Goal: Information Seeking & Learning: Learn about a topic

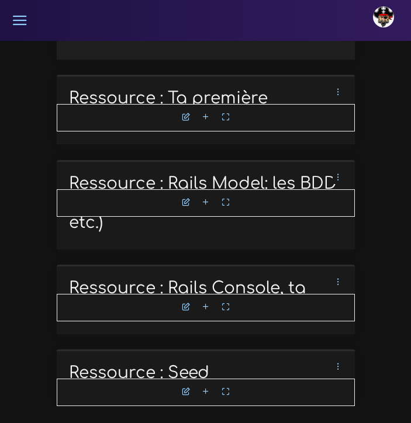
scroll to position [3584, 0]
click at [206, 392] on icon at bounding box center [206, 392] width 8 height 8
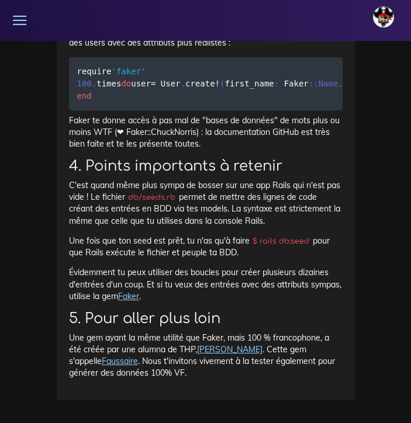
scroll to position [5202, 0]
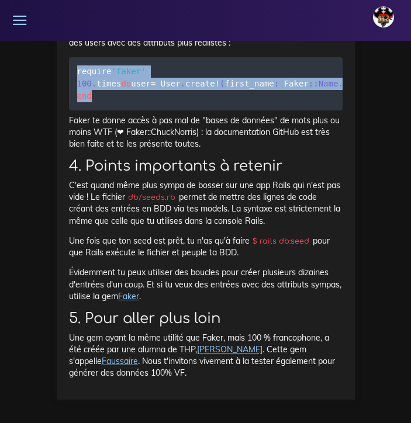
drag, startPoint x: 77, startPoint y: 130, endPoint x: 116, endPoint y: 170, distance: 55.8
click at [116, 111] on pre "require 'faker' 100 . times do user = User . create ! ( first_name : Faker : :N…" at bounding box center [206, 83] width 274 height 53
copy code "require 'faker' 100 . times do user = User . create ! ( first_name : Faker : :N…"
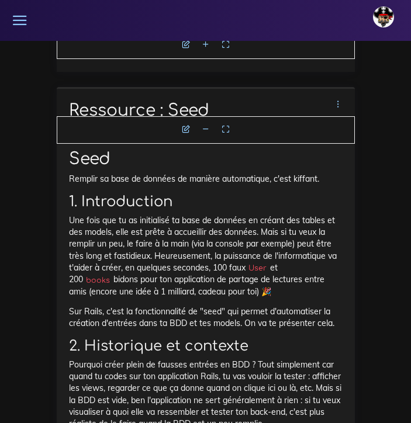
scroll to position [3730, 0]
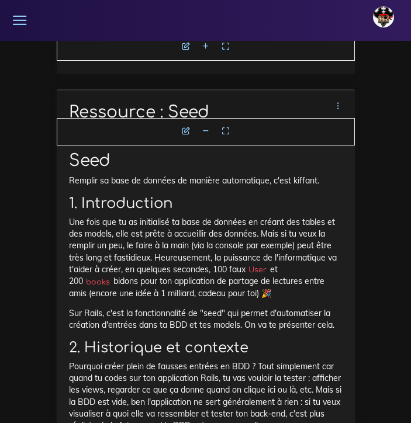
click at [206, 135] on icon at bounding box center [206, 131] width 8 height 8
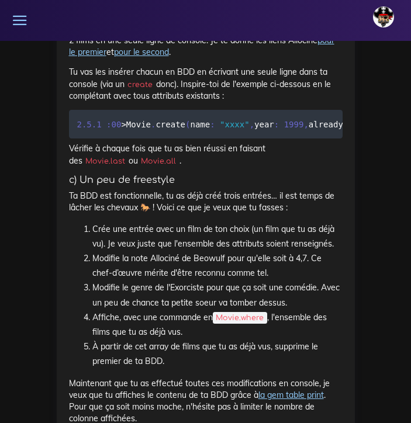
scroll to position [1612, 0]
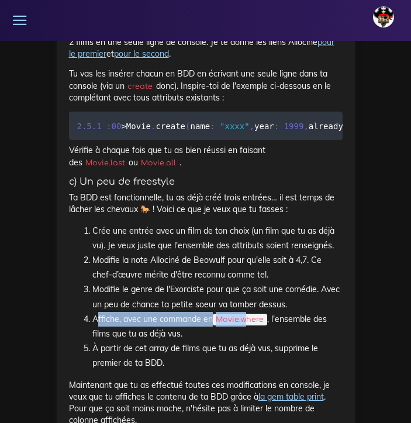
drag, startPoint x: 95, startPoint y: 302, endPoint x: 249, endPoint y: 300, distance: 153.8
click at [249, 312] on li "Affiche, avec une commande en Movie.where , l'ensemble des films que tu as déjà…" at bounding box center [217, 326] width 250 height 29
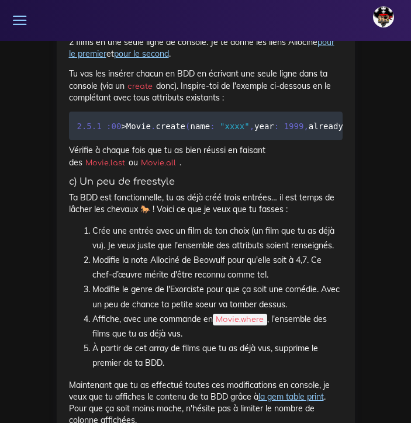
click at [185, 317] on li "Affiche, avec une commande en Movie.where , l'ensemble des films que tu as déjà…" at bounding box center [217, 326] width 250 height 29
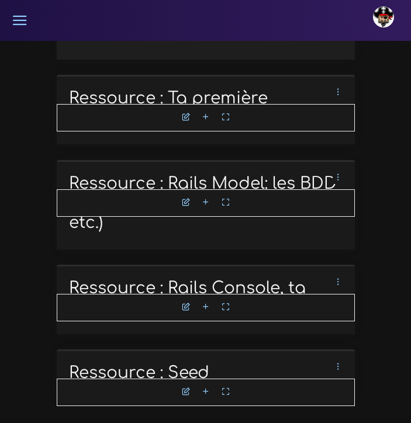
scroll to position [3583, 0]
click at [206, 392] on icon at bounding box center [206, 392] width 8 height 8
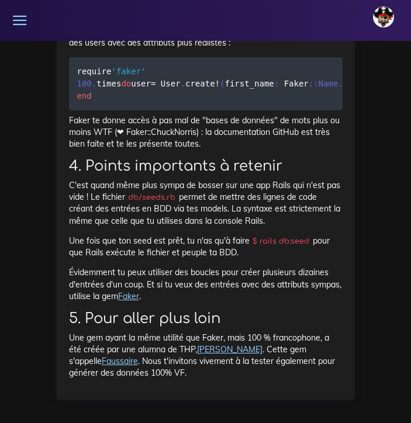
scroll to position [5268, 0]
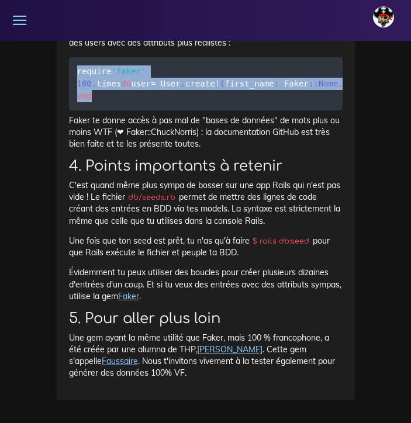
drag, startPoint x: 77, startPoint y: 60, endPoint x: 117, endPoint y: 95, distance: 52.6
click at [117, 95] on pre "require 'faker' 100 . times do user = User . create ! ( first_name : Faker : :N…" at bounding box center [206, 83] width 274 height 53
copy code "require 'faker' 100 . times do user = User . create ! ( first_name : Faker : :N…"
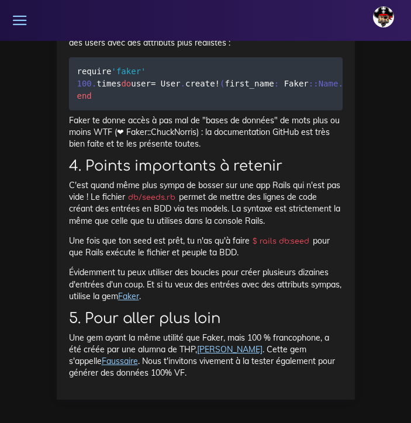
click at [188, 165] on h2 "4. Points importants à retenir" at bounding box center [206, 166] width 274 height 17
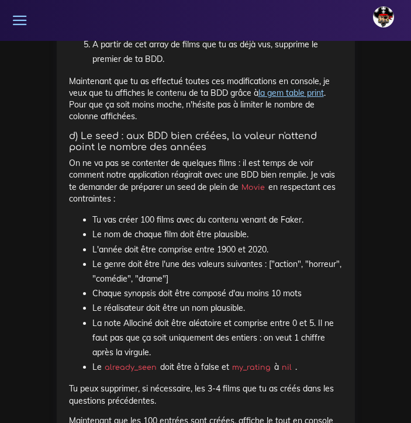
scroll to position [1916, 0]
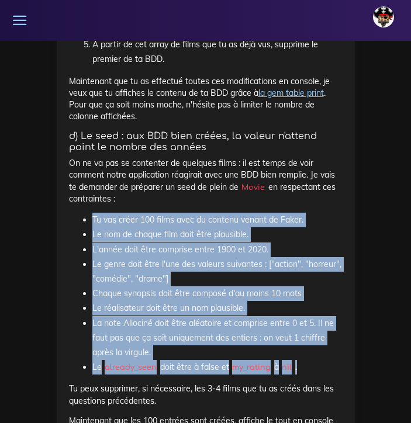
drag, startPoint x: 91, startPoint y: 200, endPoint x: 330, endPoint y: 343, distance: 278.0
click at [330, 343] on ul "Tu vas créer 100 films avec du contenu venant de Faker. Le nom de chaque film d…" at bounding box center [206, 294] width 274 height 162
copy ul "Tu vas créer 100 films avec du contenu venant de Faker. Le nom de chaque film d…"
click at [175, 191] on div "Des app Rails avec BDD et Model Il est temps pour toi de mettre en pratique tes…" at bounding box center [206, 190] width 274 height 2805
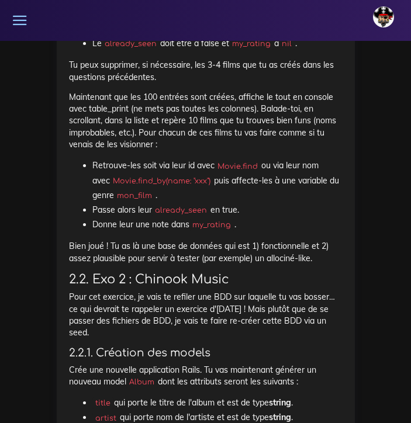
scroll to position [2249, 0]
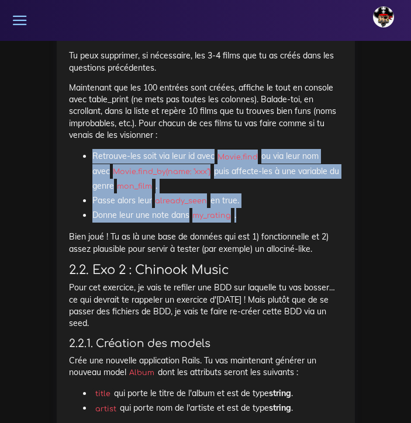
drag, startPoint x: 87, startPoint y: 133, endPoint x: 251, endPoint y: 192, distance: 174.4
click at [251, 192] on ul "Retrouve-les soit via leur id avec Movie.find ou via leur nom avec Movie.find_b…" at bounding box center [206, 186] width 274 height 74
copy ul "Retrouve-les soit via leur id avec Movie.find ou via leur nom avec Movie.find_b…"
click at [26, 20] on icon at bounding box center [20, 20] width 16 height 16
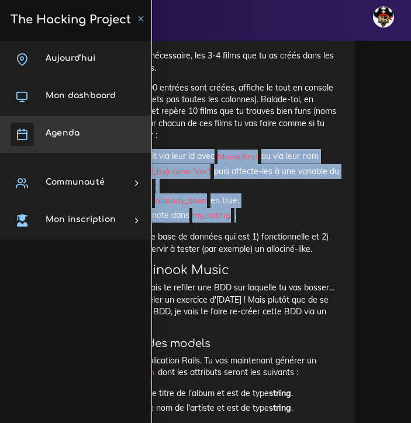
click at [53, 129] on span "Agenda" at bounding box center [63, 133] width 34 height 9
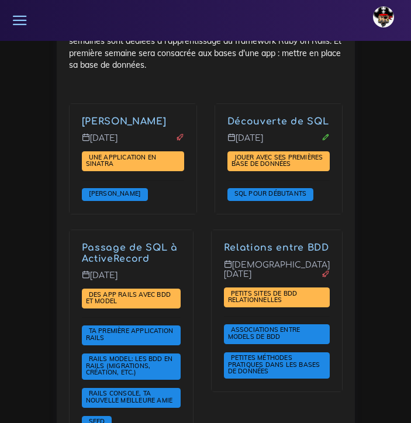
scroll to position [3507, 0]
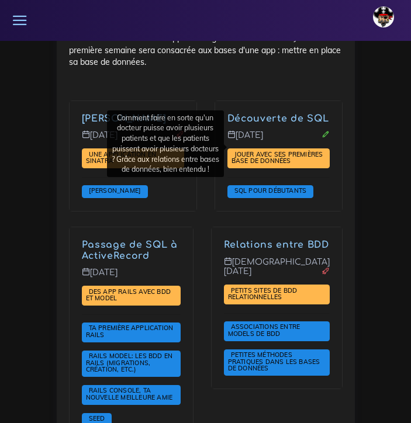
click at [276, 240] on link "Relations entre BDD" at bounding box center [276, 245] width 105 height 11
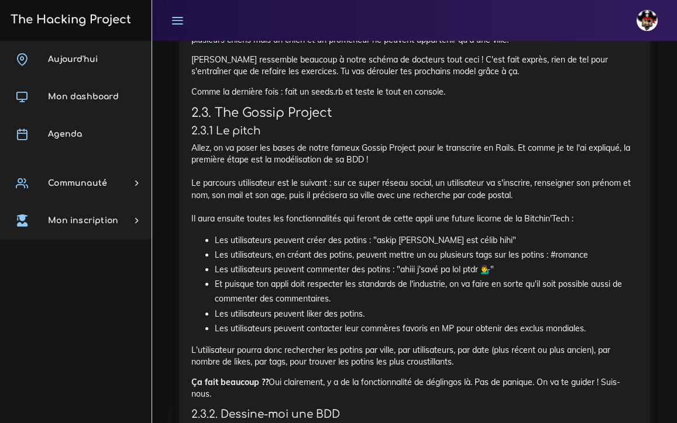
scroll to position [1632, 0]
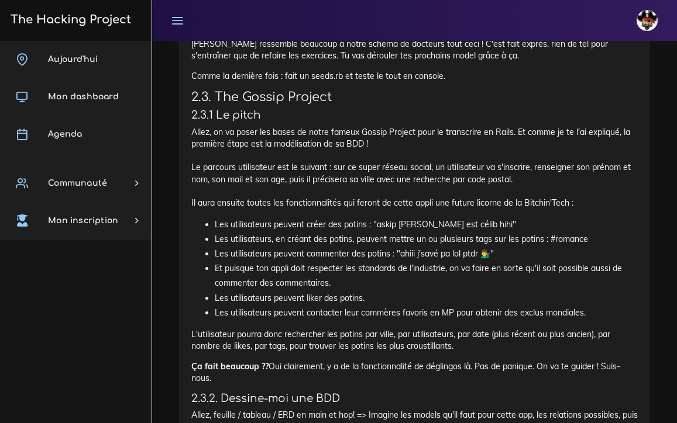
click at [178, 20] on icon at bounding box center [177, 20] width 13 height 13
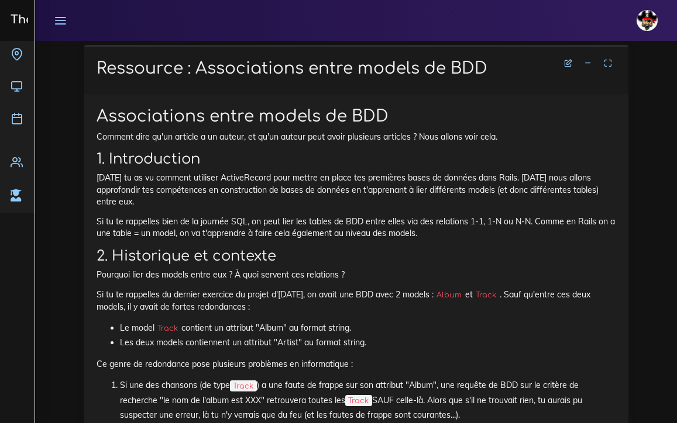
scroll to position [3029, 0]
click at [26, 126] on link "Agenda" at bounding box center [17, 121] width 35 height 32
click at [15, 89] on icon at bounding box center [17, 86] width 12 height 12
click at [20, 87] on icon at bounding box center [17, 86] width 12 height 12
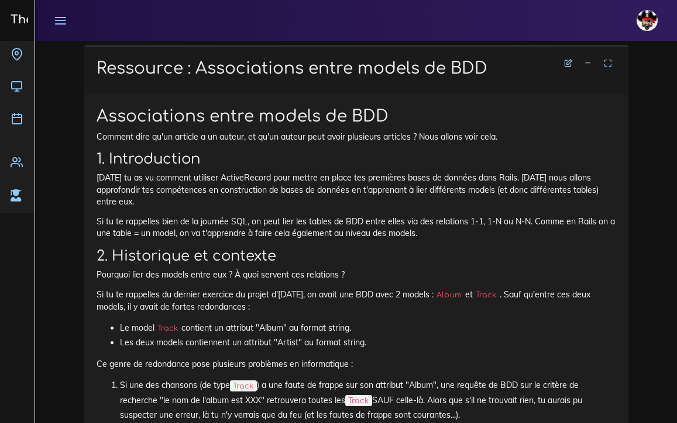
click at [60, 21] on icon at bounding box center [60, 20] width 13 height 13
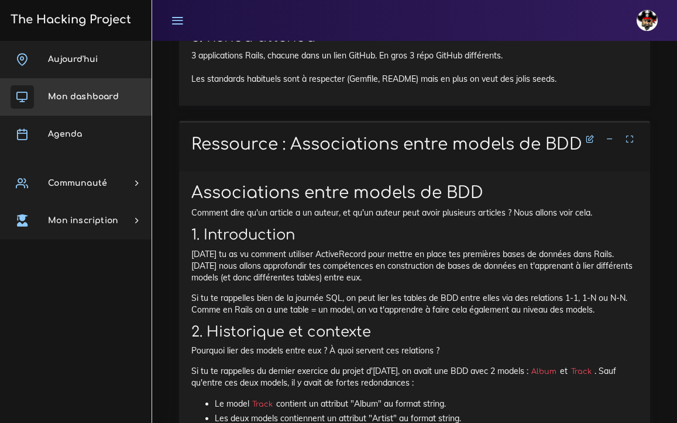
click at [49, 103] on link "Mon dashboard" at bounding box center [75, 96] width 151 height 37
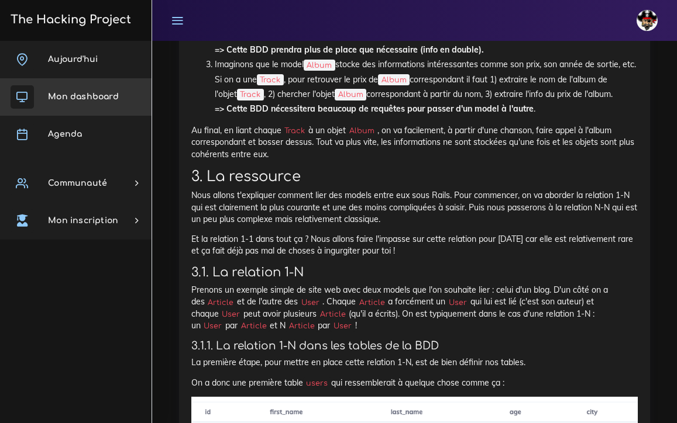
scroll to position [3545, 0]
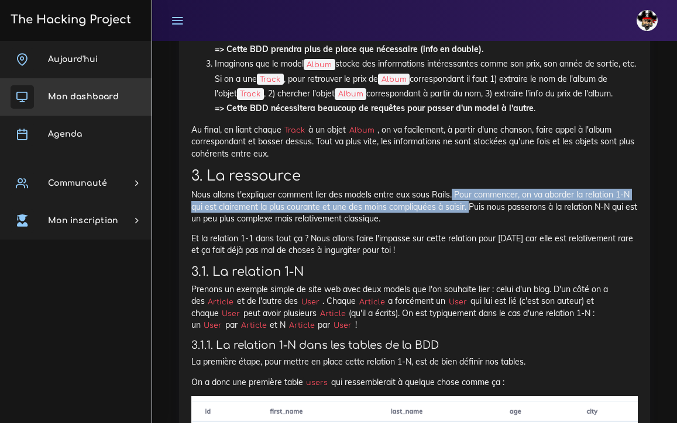
drag, startPoint x: 451, startPoint y: 152, endPoint x: 470, endPoint y: 163, distance: 21.3
click at [411, 189] on p "Nous allons t'expliquer comment lier des models entre eux sous Rails. Pour comm…" at bounding box center [414, 207] width 446 height 36
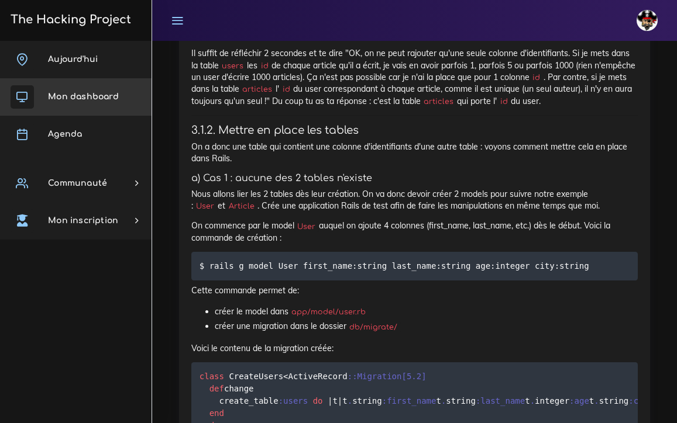
scroll to position [4303, 0]
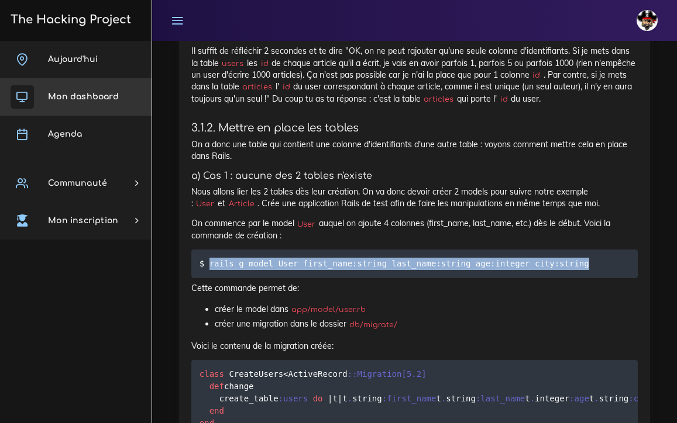
drag, startPoint x: 209, startPoint y: 192, endPoint x: 568, endPoint y: 199, distance: 359.1
click at [411, 250] on pre "$ rails g model User first_name:string last_name:string age:integer city:string" at bounding box center [414, 264] width 446 height 29
copy code "rails g model User first_name:string last_name:string age:integer city:string"
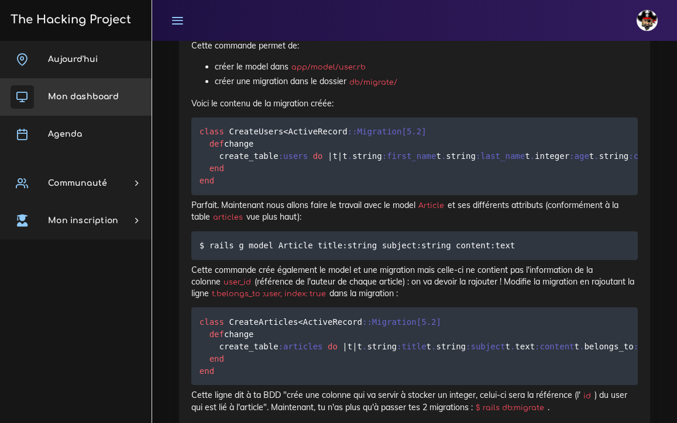
scroll to position [4550, 0]
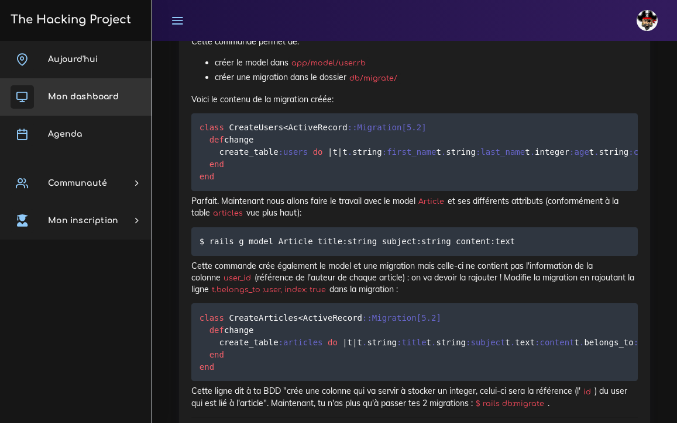
drag, startPoint x: 534, startPoint y: 255, endPoint x: 230, endPoint y: 256, distance: 304.1
click at [230, 248] on code "$ rails g model Article title:string subject:string content:text" at bounding box center [358, 241] width 319 height 13
copy code "rails g model Article title:string subject:string content:text"
click at [360, 219] on p "Parfait. Maintenant nous allons faire le travail avec le model Article et ses d…" at bounding box center [414, 207] width 446 height 24
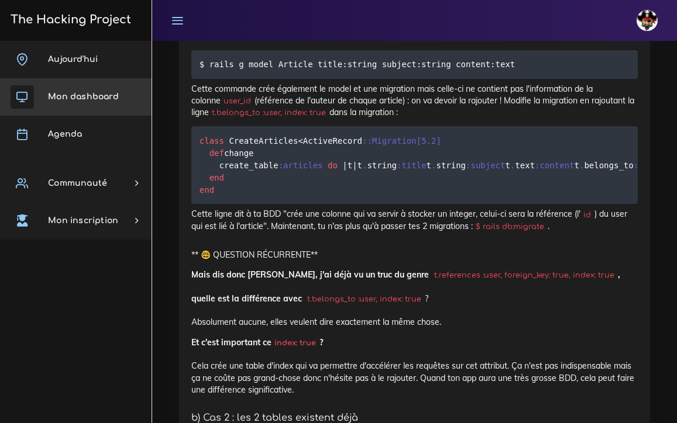
scroll to position [4728, 0]
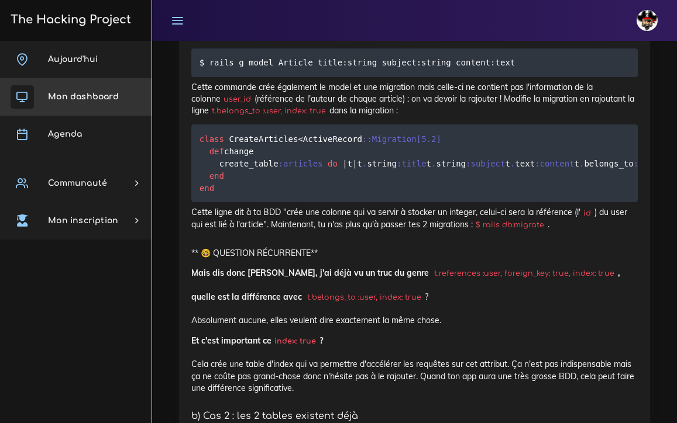
drag, startPoint x: 382, startPoint y: 226, endPoint x: 224, endPoint y: 225, distance: 158.5
click at [224, 195] on code "class CreateArticles < ActiveRecord : :Migration [ 5.2 ] def change create_tabl…" at bounding box center [620, 164] width 843 height 62
copy code "t . belongs_to :user , index : true"
drag, startPoint x: 196, startPoint y: 124, endPoint x: 219, endPoint y: 124, distance: 22.2
click at [219, 117] on code "t.belongs_to :user, index: true" at bounding box center [269, 111] width 120 height 12
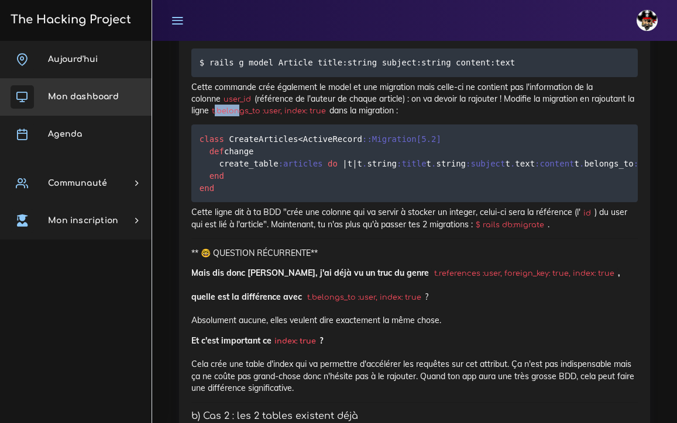
drag, startPoint x: 303, startPoint y: 126, endPoint x: 192, endPoint y: 125, distance: 111.7
click at [209, 117] on code "t.belongs_to :user, index: true" at bounding box center [269, 111] width 120 height 12
copy p "t.belongs_to :user, index: true"
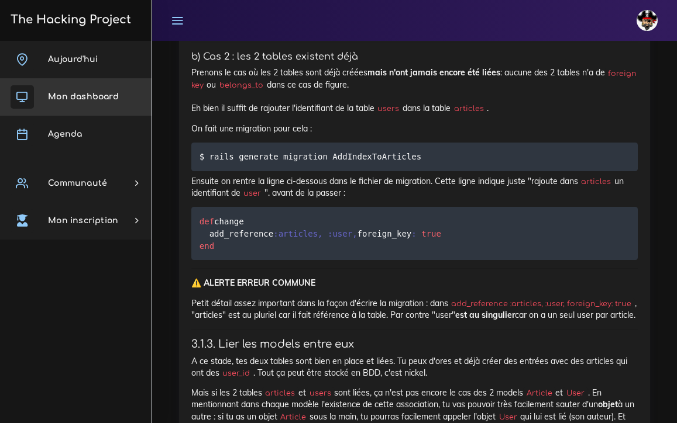
scroll to position [5090, 0]
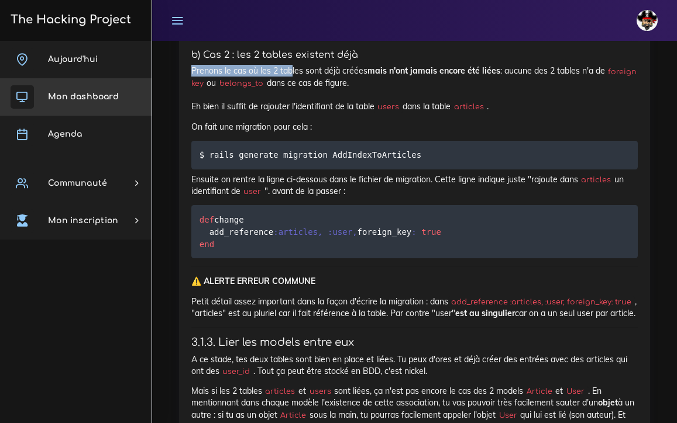
drag, startPoint x: 192, startPoint y: 166, endPoint x: 291, endPoint y: 167, distance: 98.2
click at [291, 112] on p "Prenons le cas où les 2 tables sont déjà créées mais n'ont jamais encore été li…" at bounding box center [414, 88] width 446 height 47
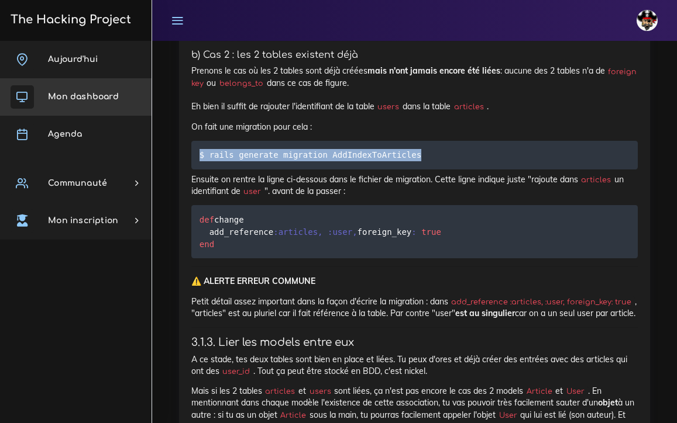
drag, startPoint x: 423, startPoint y: 252, endPoint x: 196, endPoint y: 253, distance: 226.3
click at [196, 170] on pre "$ rails generate migration AddIndexToArticles" at bounding box center [414, 155] width 446 height 29
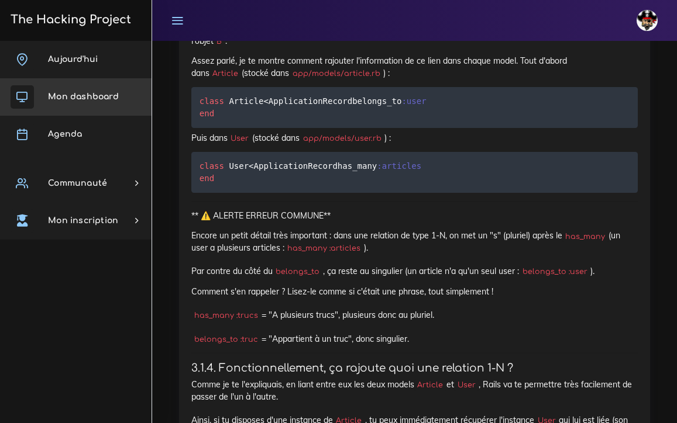
scroll to position [5524, 0]
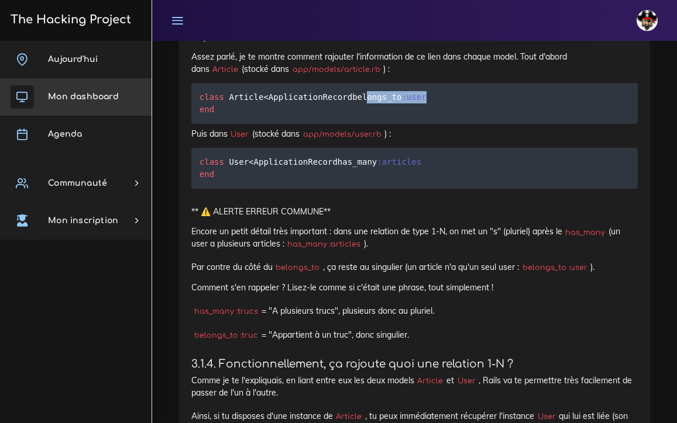
drag, startPoint x: 207, startPoint y: 204, endPoint x: 293, endPoint y: 201, distance: 86.0
click at [293, 124] on pre "class Article < ApplicationRecord belongs_to :user end" at bounding box center [414, 103] width 446 height 41
copy code "belongs_to :user"
drag, startPoint x: 209, startPoint y: 281, endPoint x: 305, endPoint y: 277, distance: 96.6
click at [305, 189] on pre "class User < ApplicationRecord has_many :articles end" at bounding box center [414, 168] width 446 height 41
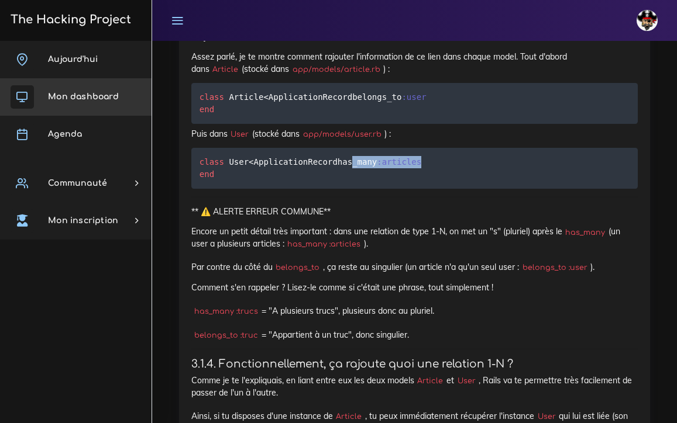
copy code "has_many :articles"
click at [358, 189] on pre "class User < ApplicationRecord has_many :articles end" at bounding box center [414, 168] width 446 height 41
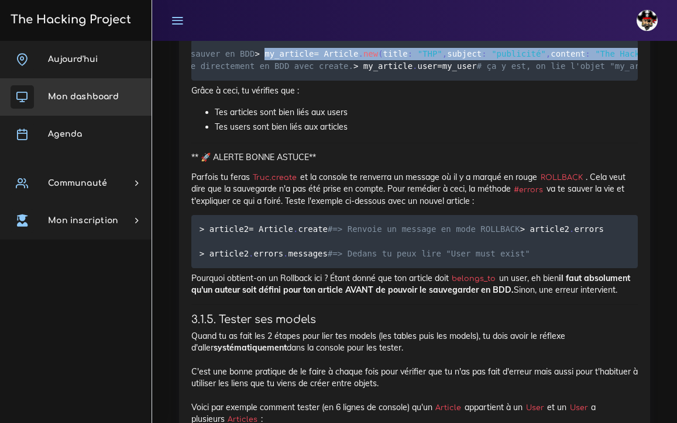
scroll to position [0, 273]
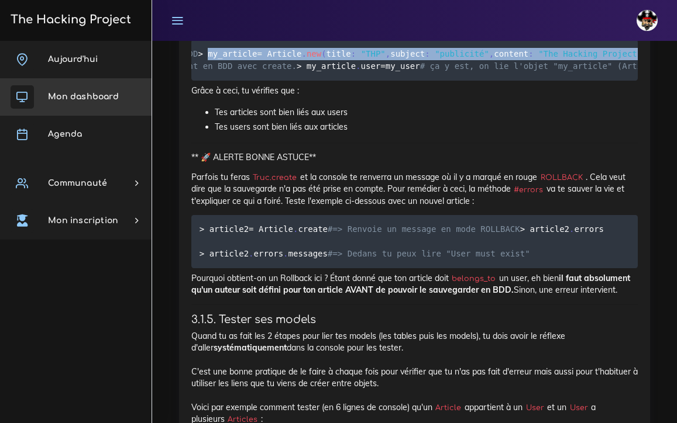
drag, startPoint x: 210, startPoint y: 180, endPoint x: 668, endPoint y: 183, distance: 457.9
copy code "my_article = Article . new ( title : "THP" , subject : "publicité" , content : …"
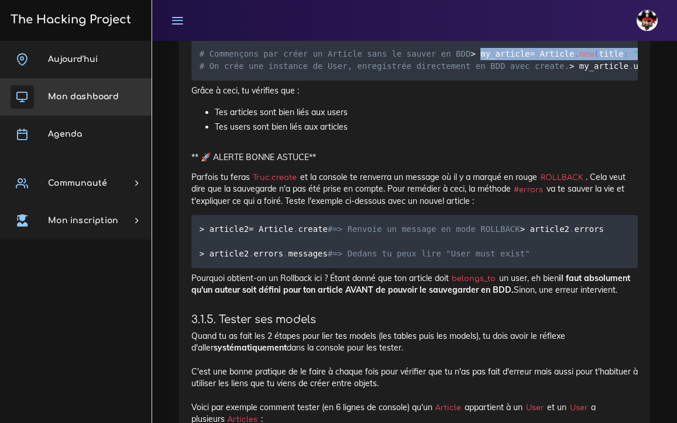
scroll to position [0, 0]
click at [248, 81] on pre "# Commençons par créer un Article sans le sauver en BDD > my_article = Article …" at bounding box center [414, 60] width 446 height 41
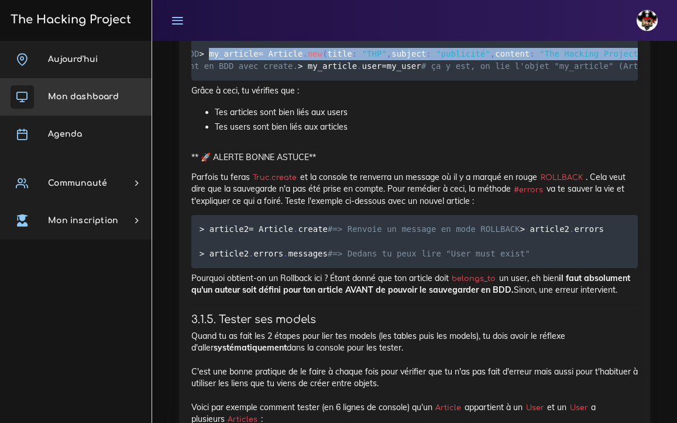
scroll to position [0, 273]
drag, startPoint x: 211, startPoint y: 180, endPoint x: 633, endPoint y: 183, distance: 422.2
click at [411, 81] on pre "# Commençons par créer un Article sans le sauver en BDD > my_article = Article …" at bounding box center [414, 60] width 446 height 41
copy code "my_article = Article . new ( title : "THP" , subject : "publicité" , content : …"
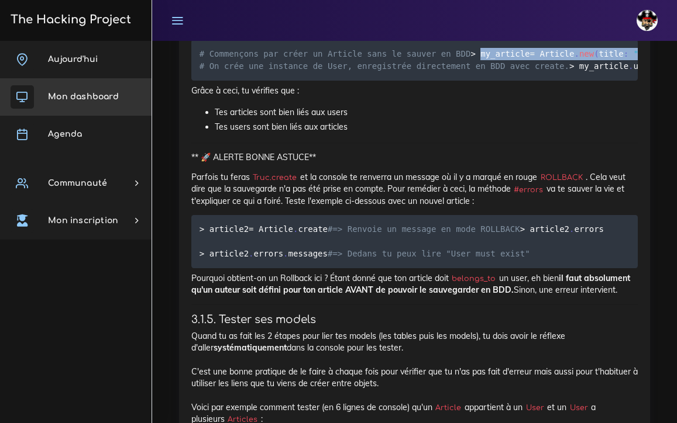
scroll to position [0, 0]
drag, startPoint x: 282, startPoint y: 205, endPoint x: 198, endPoint y: 208, distance: 84.3
click at [198, 81] on pre "# Commençons par créer un Article sans le sauver en BDD > my_article = Article …" at bounding box center [414, 60] width 446 height 41
click at [283, 81] on pre "# Commençons par créer un Article sans le sauver en BDD > my_article = Article …" at bounding box center [414, 60] width 446 height 41
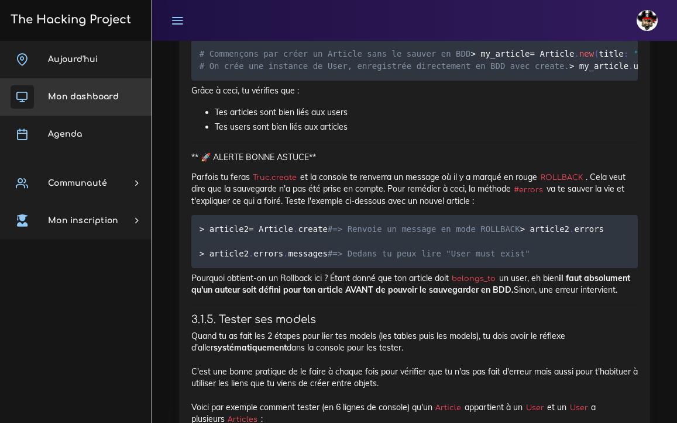
drag, startPoint x: 283, startPoint y: 206, endPoint x: 209, endPoint y: 205, distance: 73.7
click at [209, 81] on pre "# Commençons par créer un Article sans le sauver en BDD > my_article = Article …" at bounding box center [414, 60] width 446 height 41
copy code "my_article . user"
drag, startPoint x: 205, startPoint y: 254, endPoint x: 514, endPoint y: 254, distance: 309.3
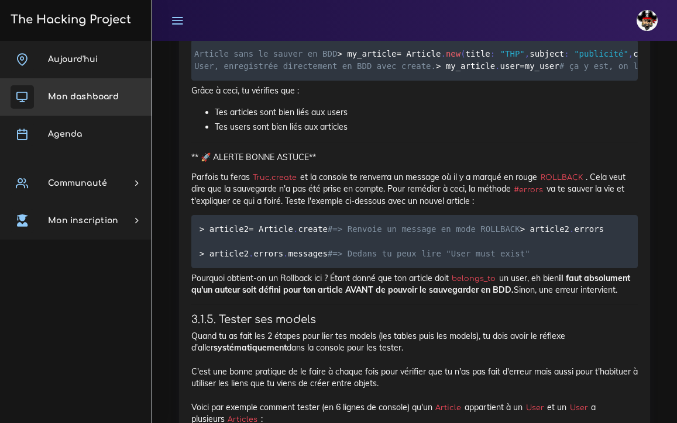
click at [411, 81] on pre "# Commençons par créer un Article sans le sauver en BDD > my_article = Article …" at bounding box center [414, 60] width 446 height 41
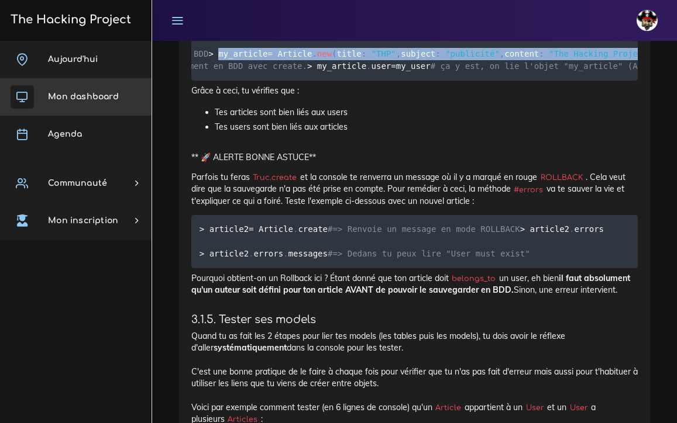
scroll to position [0, 273]
drag, startPoint x: 209, startPoint y: 181, endPoint x: 633, endPoint y: 180, distance: 423.4
copy code "my_article = Article . new ( title : "THP" , subject : "publicité" , content : …"
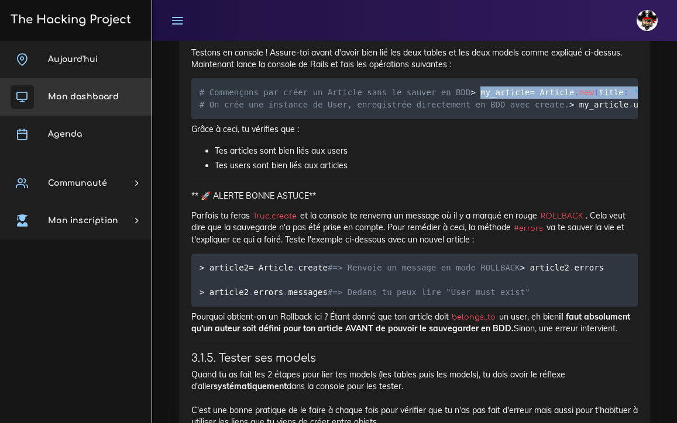
scroll to position [5956, 0]
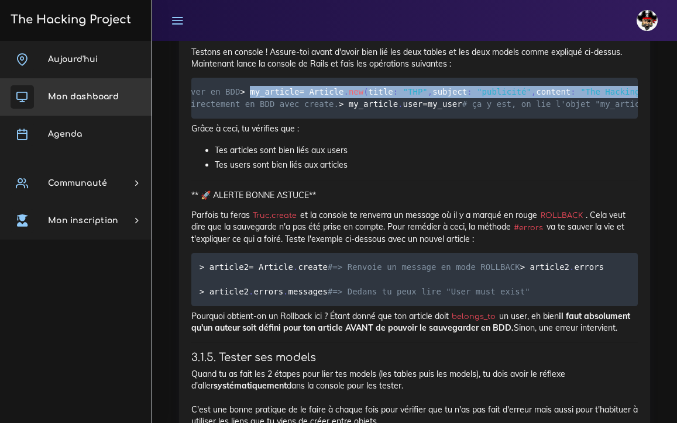
scroll to position [0, 273]
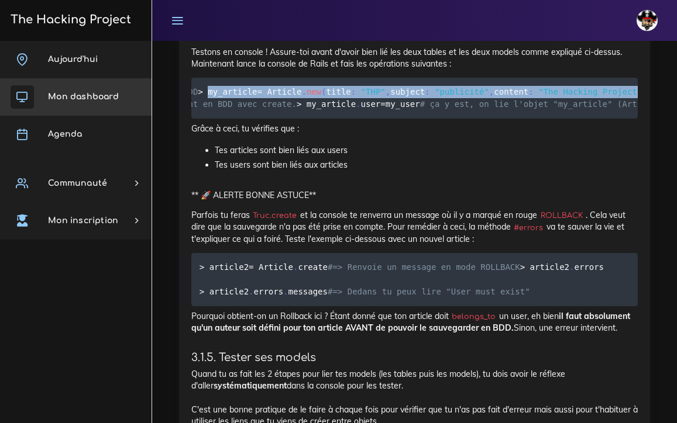
drag, startPoint x: 210, startPoint y: 217, endPoint x: 675, endPoint y: 229, distance: 465.6
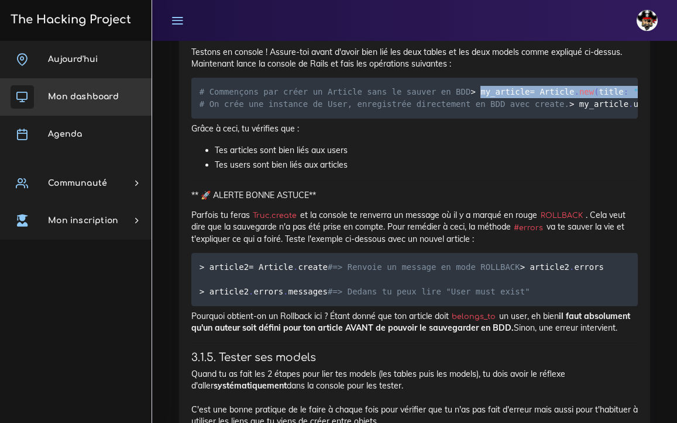
scroll to position [0, 0]
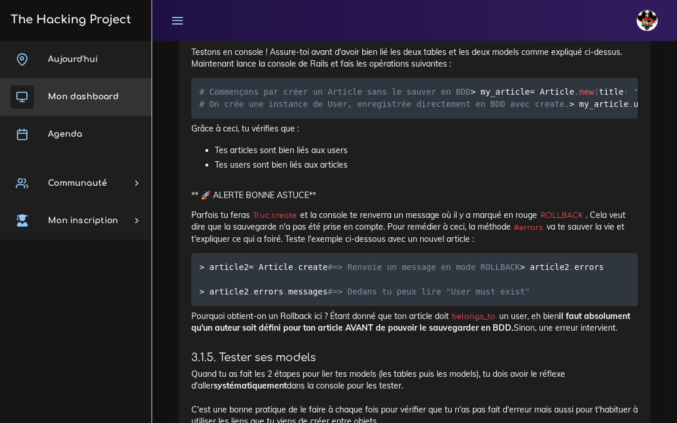
drag, startPoint x: 284, startPoint y: 244, endPoint x: 208, endPoint y: 244, distance: 76.6
click at [208, 119] on pre "# Commençons par créer un Article sans le sauver en BDD > my_article = Article …" at bounding box center [414, 98] width 446 height 41
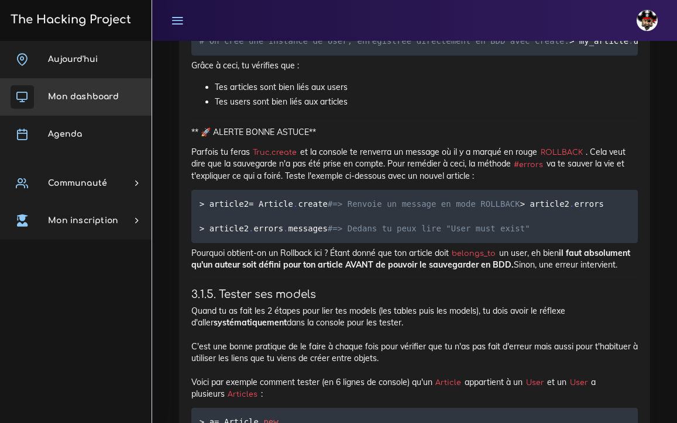
scroll to position [6025, 0]
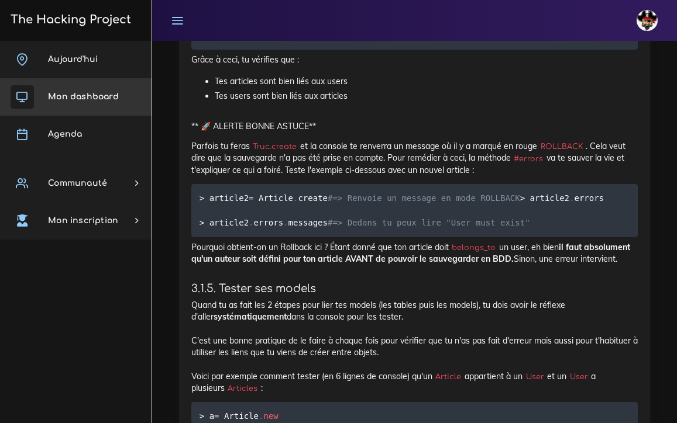
drag, startPoint x: 212, startPoint y: 222, endPoint x: 581, endPoint y: 212, distance: 369.7
click at [411, 50] on pre "# Commençons par créer un Article sans le sauver en BDD > my_article = Article …" at bounding box center [414, 29] width 446 height 41
drag, startPoint x: 208, startPoint y: 223, endPoint x: 394, endPoint y: 221, distance: 185.4
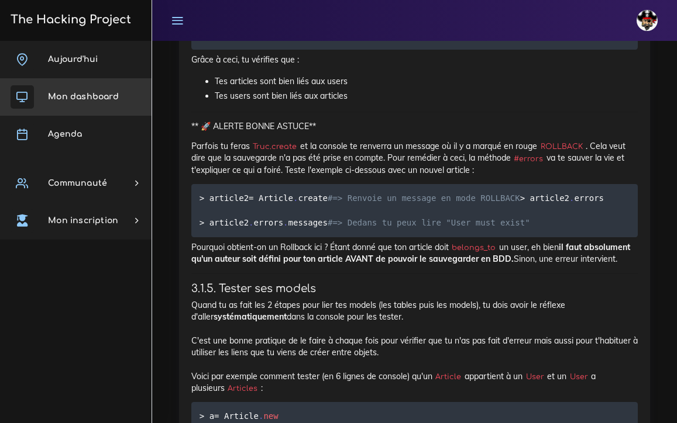
click at [394, 50] on pre "# Commençons par créer un Article sans le sauver en BDD > my_article = Article …" at bounding box center [414, 29] width 446 height 41
drag, startPoint x: 333, startPoint y: 262, endPoint x: 208, endPoint y: 257, distance: 125.3
click at [208, 50] on pre "# Commençons par créer un Article sans le sauver en BDD > my_article = Article …" at bounding box center [414, 29] width 446 height 41
drag, startPoint x: 0, startPoint y: 395, endPoint x: 607, endPoint y: 259, distance: 622.0
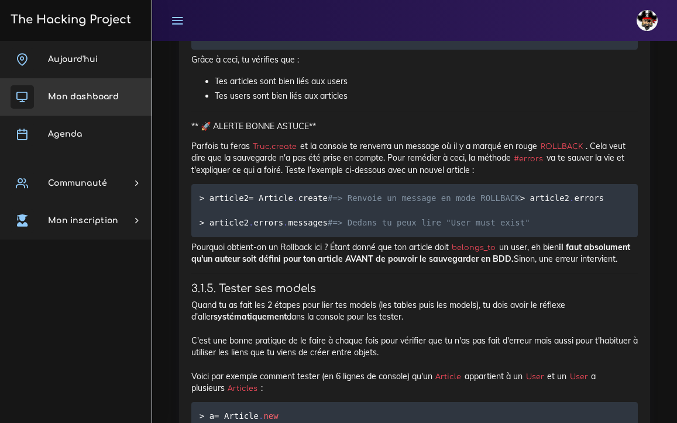
click at [411, 50] on pre "# Commençons par créer un Article sans le sauver en BDD > my_article = Article …" at bounding box center [414, 29] width 446 height 41
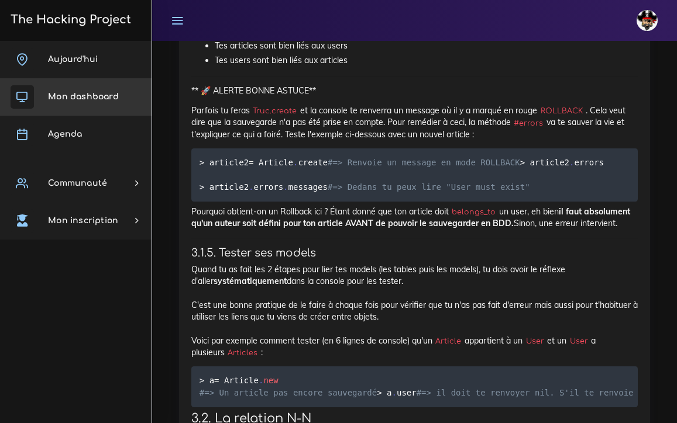
scroll to position [6068, 0]
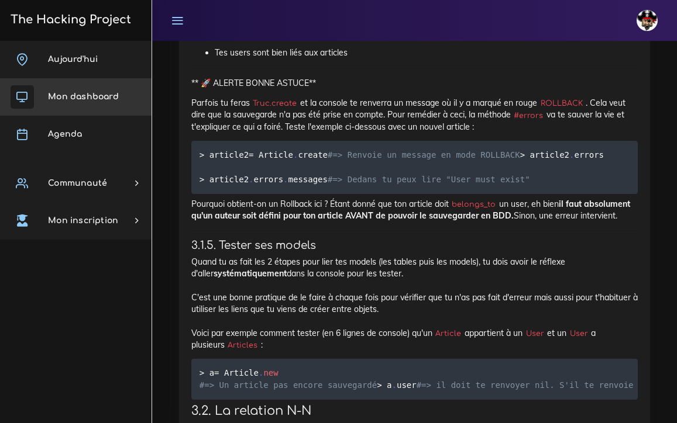
drag, startPoint x: 284, startPoint y: 267, endPoint x: 208, endPoint y: 264, distance: 75.5
drag, startPoint x: 7, startPoint y: 359, endPoint x: 589, endPoint y: 270, distance: 589.3
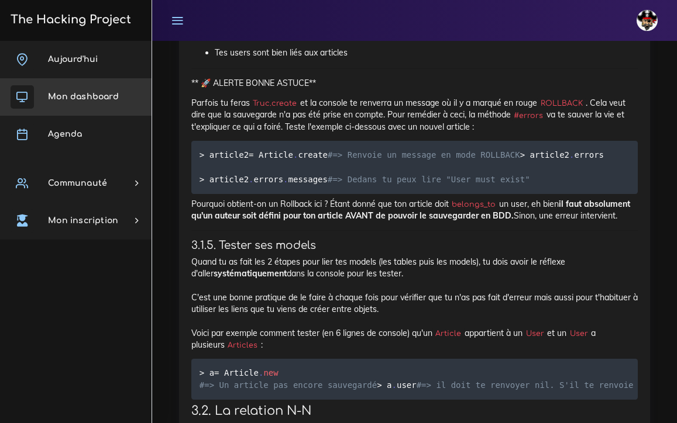
drag, startPoint x: 320, startPoint y: 302, endPoint x: 209, endPoint y: 301, distance: 111.1
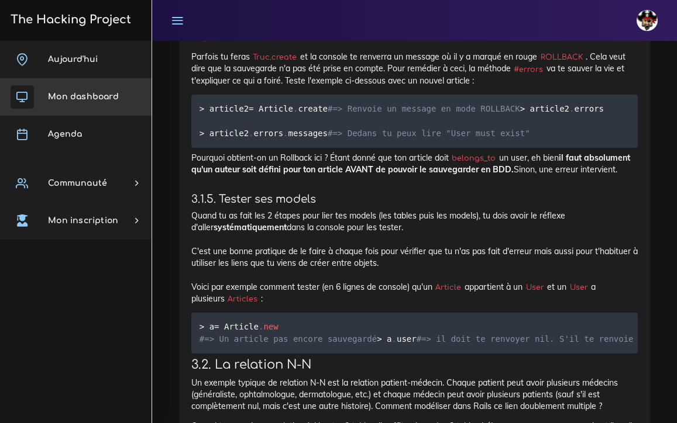
scroll to position [6116, 0]
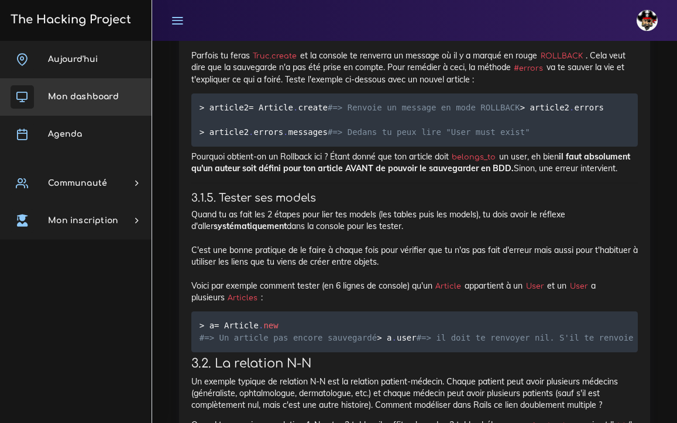
drag, startPoint x: 269, startPoint y: 292, endPoint x: 206, endPoint y: 291, distance: 62.6
drag, startPoint x: 284, startPoint y: 328, endPoint x: 203, endPoint y: 325, distance: 80.8
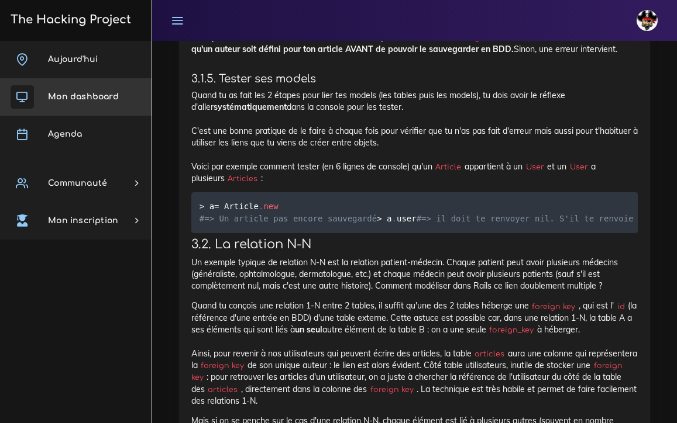
scroll to position [6235, 0]
click at [349, 323] on div "Associations entre models de BDD Comment dire qu'un article a un auteur, et qu'…" at bounding box center [414, 417] width 446 height 6880
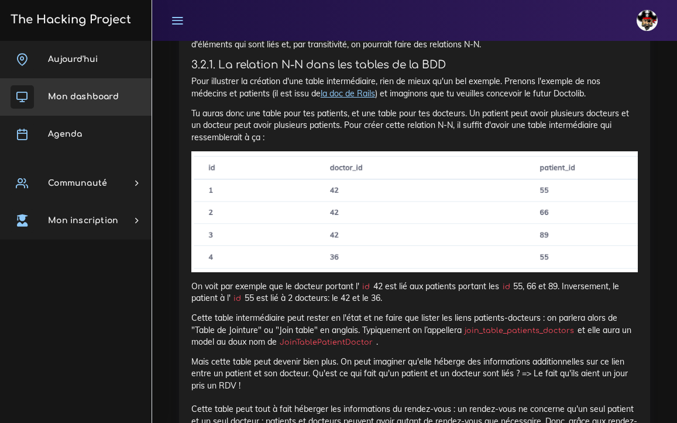
scroll to position [6685, 0]
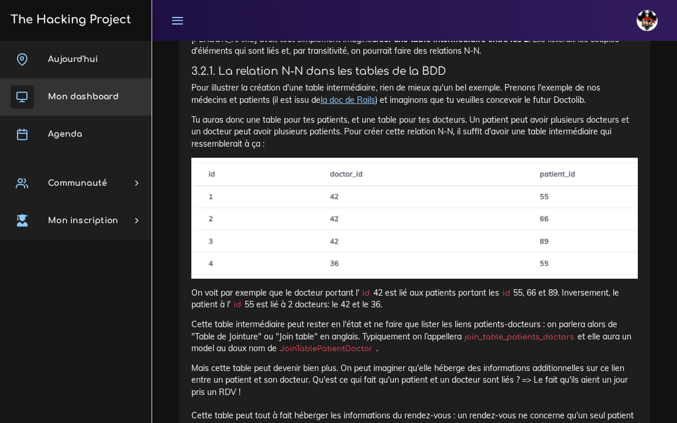
drag, startPoint x: 282, startPoint y: 202, endPoint x: 206, endPoint y: 199, distance: 76.1
drag, startPoint x: 0, startPoint y: 326, endPoint x: 614, endPoint y: 206, distance: 625.6
drag, startPoint x: 239, startPoint y: 239, endPoint x: 210, endPoint y: 237, distance: 29.3
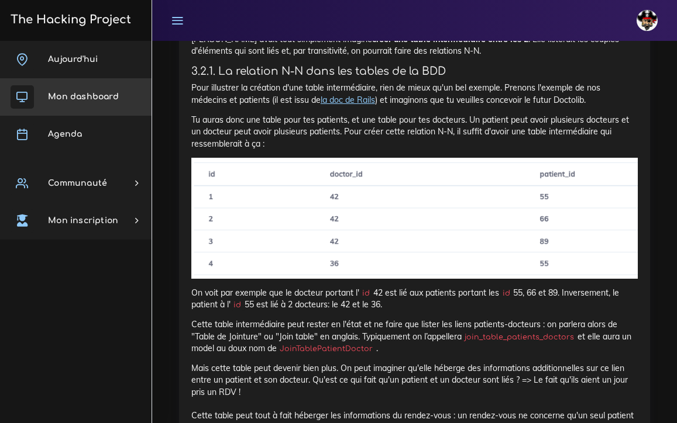
drag, startPoint x: 277, startPoint y: 274, endPoint x: 208, endPoint y: 271, distance: 68.5
drag, startPoint x: 2, startPoint y: 356, endPoint x: 592, endPoint y: 274, distance: 595.7
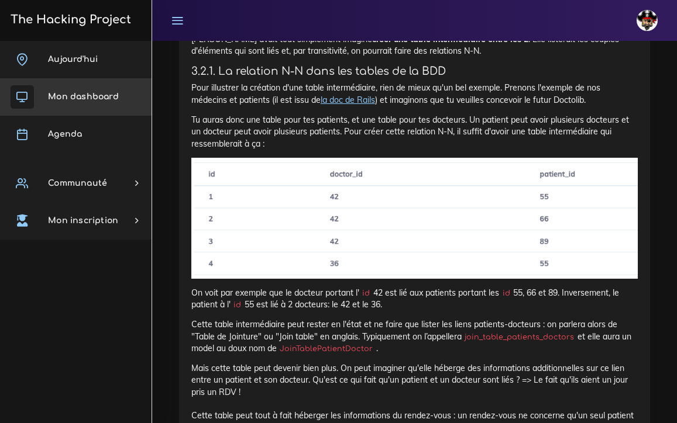
drag, startPoint x: 3, startPoint y: 387, endPoint x: 606, endPoint y: 278, distance: 612.6
drag, startPoint x: 260, startPoint y: 311, endPoint x: 209, endPoint y: 308, distance: 51.5
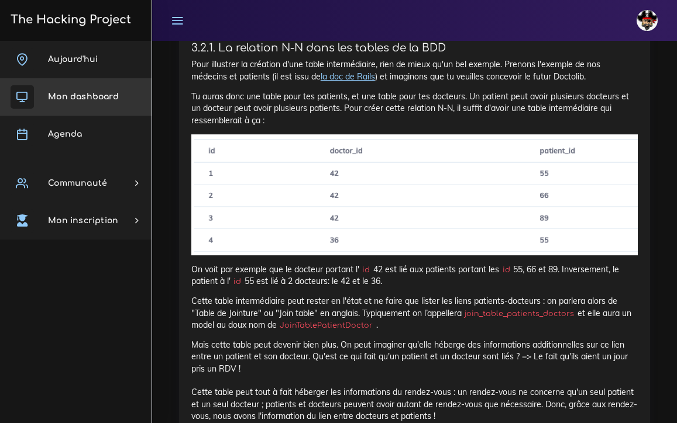
scroll to position [6711, 0]
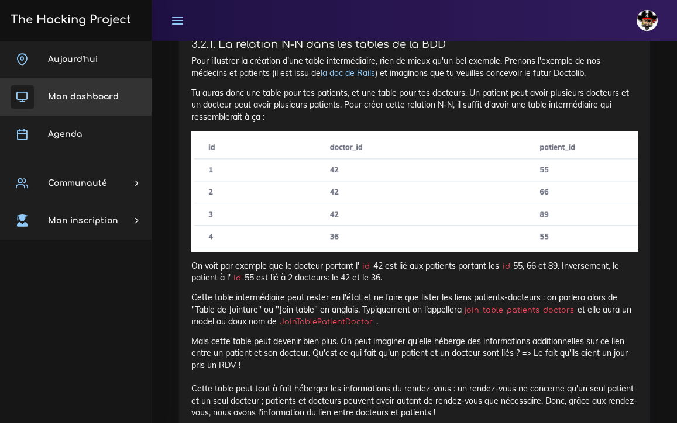
drag, startPoint x: 239, startPoint y: 322, endPoint x: 209, endPoint y: 319, distance: 29.4
drag, startPoint x: 338, startPoint y: 358, endPoint x: 208, endPoint y: 358, distance: 130.4
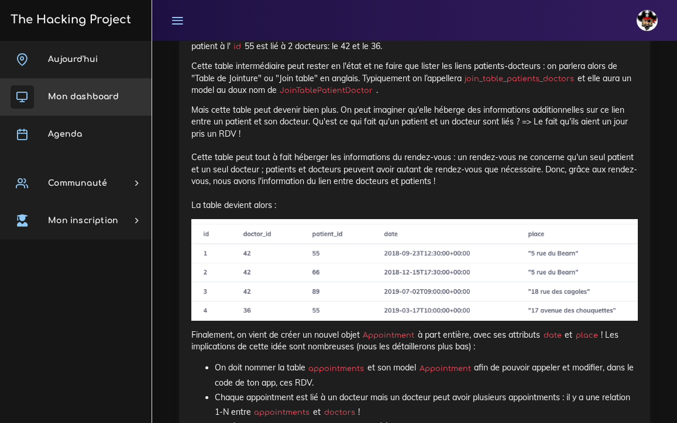
scroll to position [6944, 0]
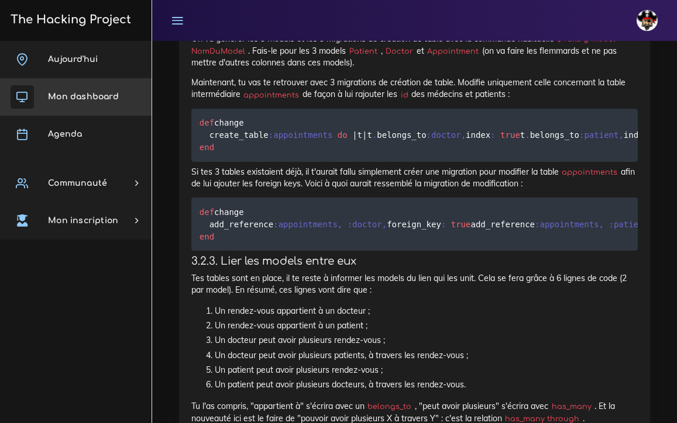
scroll to position [7539, 0]
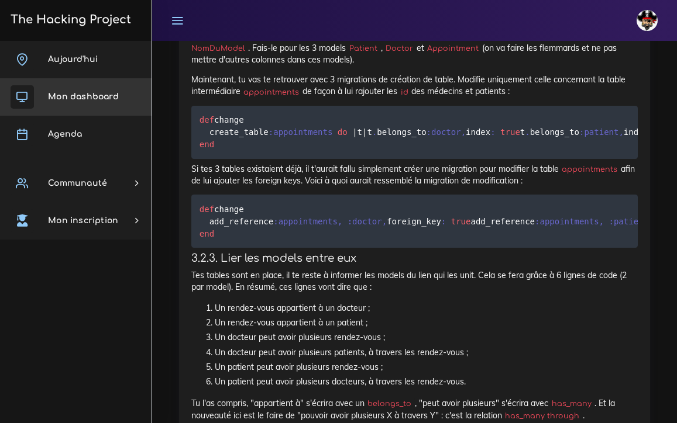
drag, startPoint x: 393, startPoint y: 255, endPoint x: 552, endPoint y: 261, distance: 159.2
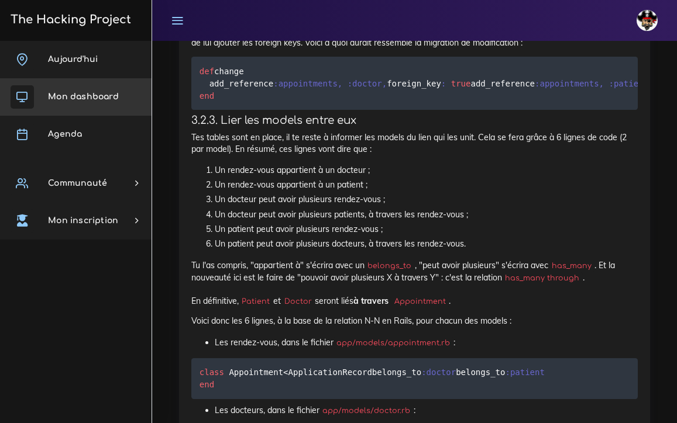
scroll to position [7678, 0]
click at [178, 20] on icon at bounding box center [177, 20] width 13 height 13
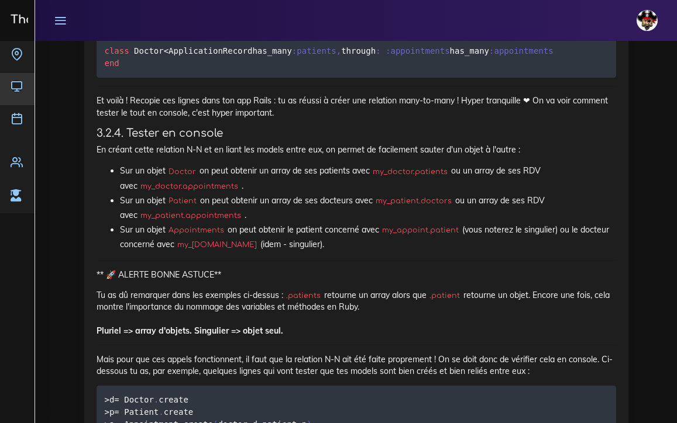
scroll to position [8049, 0]
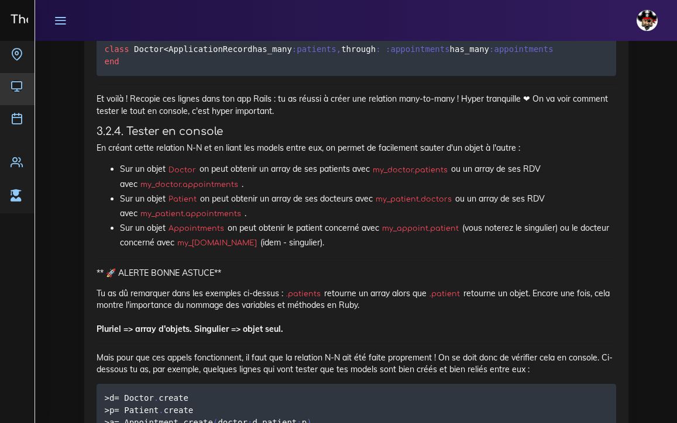
drag, startPoint x: 118, startPoint y: 267, endPoint x: 282, endPoint y: 286, distance: 165.4
drag, startPoint x: 117, startPoint y: 298, endPoint x: 298, endPoint y: 301, distance: 180.7
drag, startPoint x: 121, startPoint y: 318, endPoint x: 360, endPoint y: 316, distance: 238.6
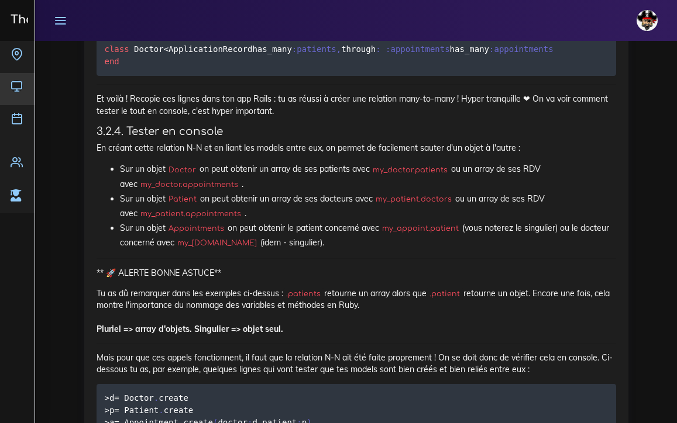
drag, startPoint x: 108, startPoint y: 328, endPoint x: 299, endPoint y: 336, distance: 191.4
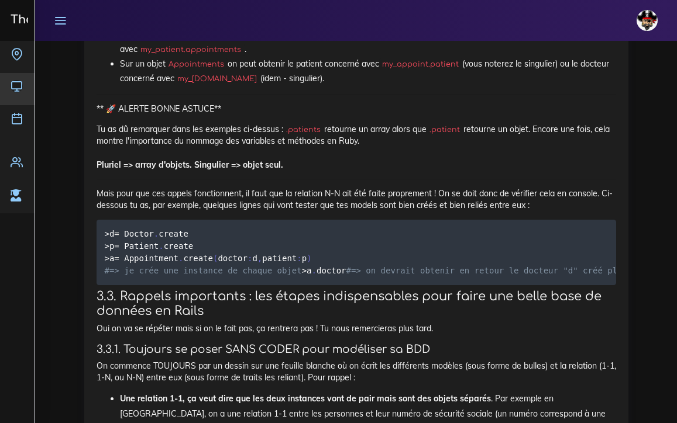
scroll to position [8214, 0]
drag, startPoint x: 338, startPoint y: 213, endPoint x: 409, endPoint y: 210, distance: 71.4
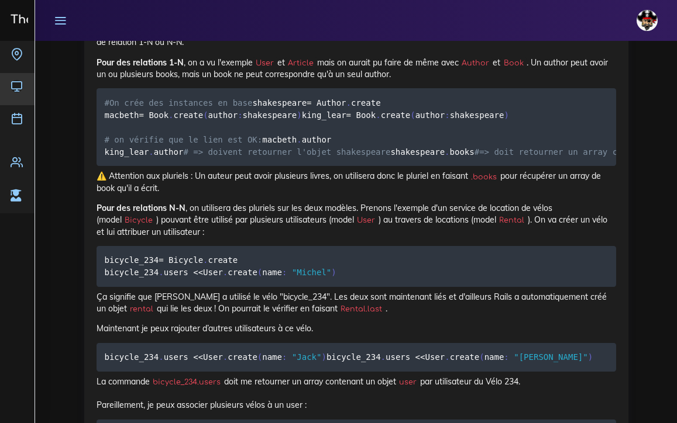
scroll to position [8740, 0]
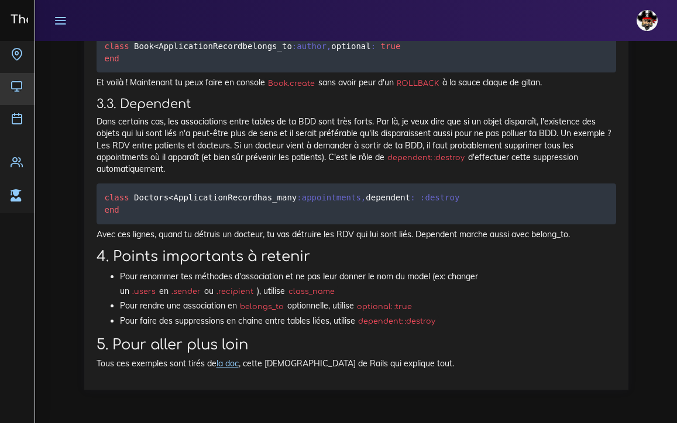
click at [388, 236] on p "Avec ces lignes, quand tu détruis un docteur, tu vas détruire les RDV qui lui s…" at bounding box center [355, 235] width 519 height 12
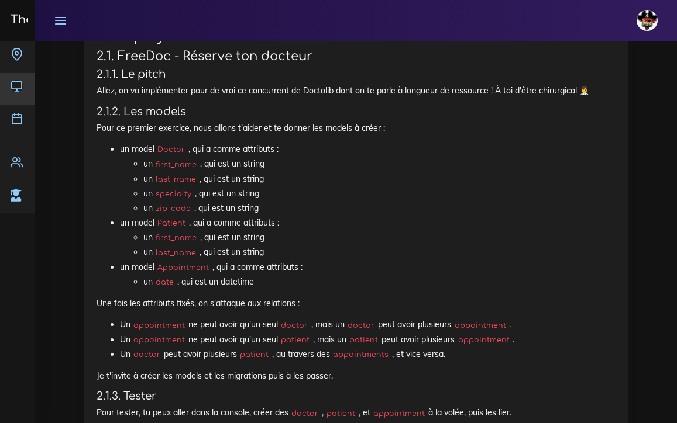
scroll to position [722, 0]
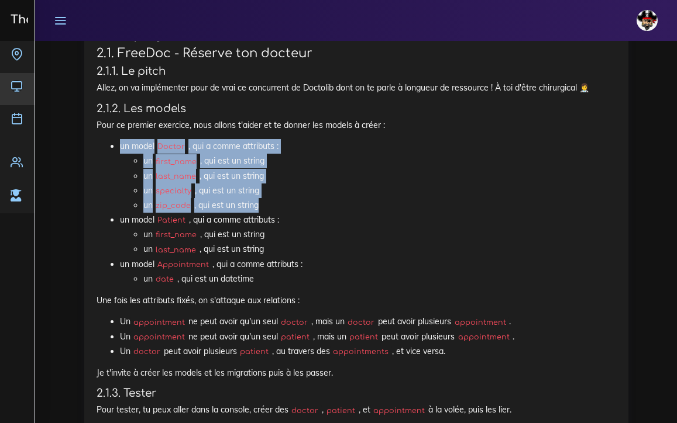
drag, startPoint x: 120, startPoint y: 126, endPoint x: 261, endPoint y: 185, distance: 153.0
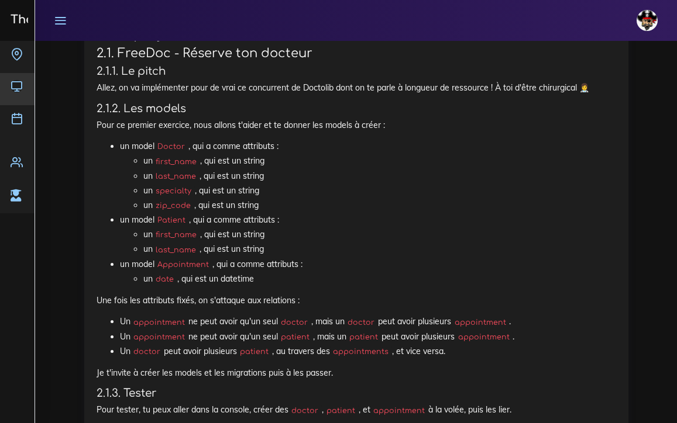
click at [274, 257] on li "un model Appointment , qui a comme attributs : un date , qui est un datetime" at bounding box center [368, 271] width 496 height 29
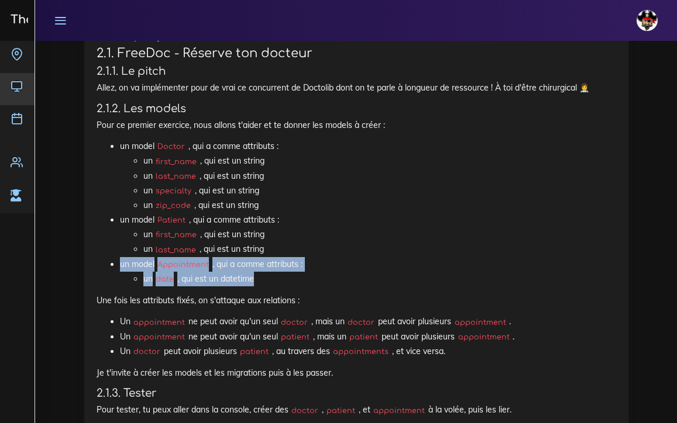
drag, startPoint x: 120, startPoint y: 245, endPoint x: 266, endPoint y: 255, distance: 146.5
click at [266, 257] on li "un model Appointment , qui a comme attributs : un date , qui est un datetime" at bounding box center [368, 271] width 496 height 29
click at [272, 272] on li "un date , qui est un datetime" at bounding box center [379, 279] width 472 height 15
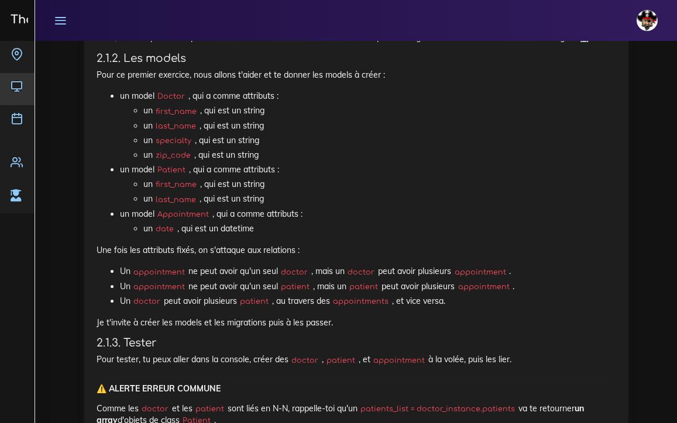
scroll to position [783, 0]
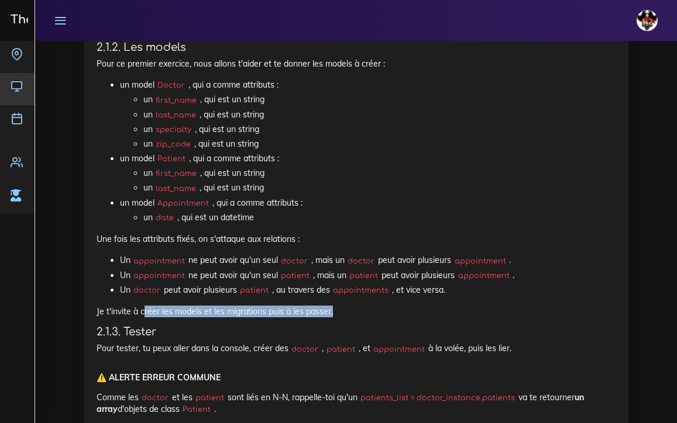
drag, startPoint x: 145, startPoint y: 291, endPoint x: 332, endPoint y: 291, distance: 187.1
click at [332, 306] on p "Je t'invite à créer les models et les migrations puis à les passer." at bounding box center [355, 312] width 519 height 12
click at [340, 306] on p "Je t'invite à créer les models et les migrations puis à les passer." at bounding box center [355, 312] width 519 height 12
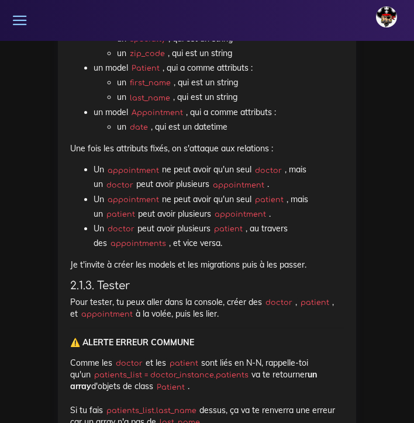
scroll to position [1106, 0]
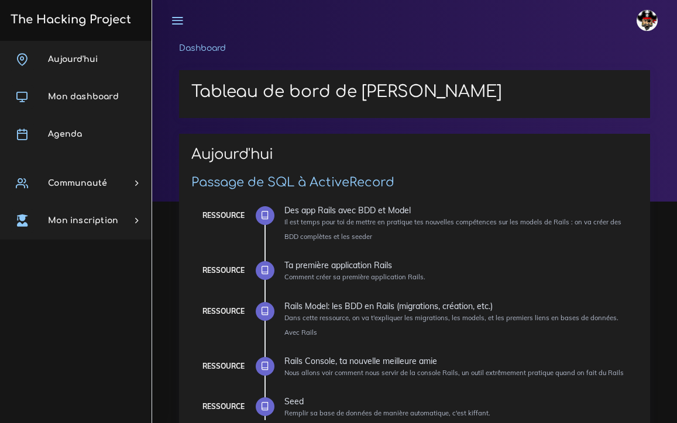
click at [67, 95] on span "Mon dashboard" at bounding box center [83, 96] width 71 height 9
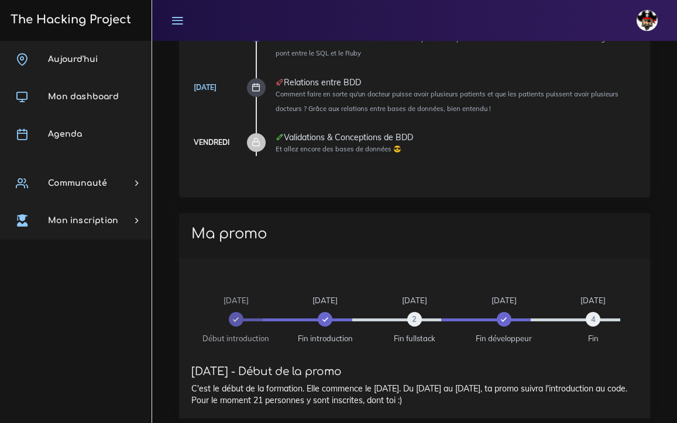
scroll to position [1107, 0]
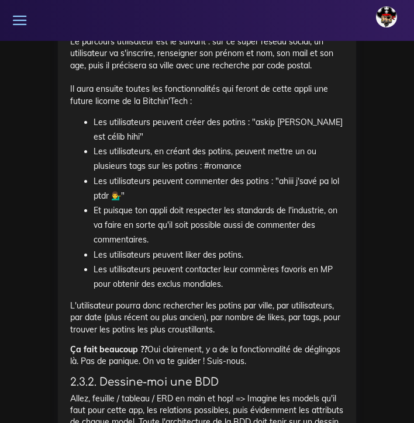
scroll to position [2220, 0]
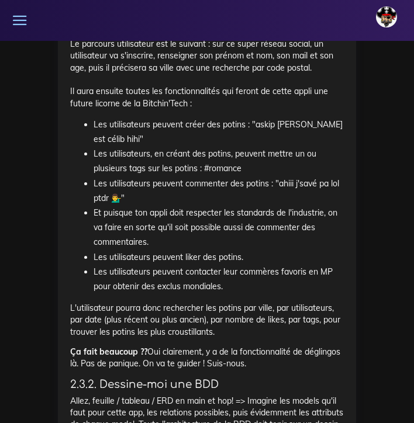
click at [22, 16] on icon at bounding box center [20, 20] width 16 height 16
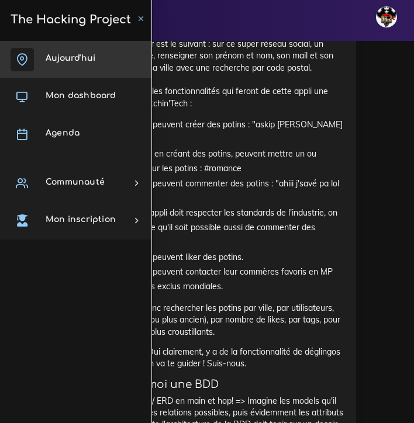
click at [56, 58] on span "Aujourd'hui" at bounding box center [71, 58] width 50 height 9
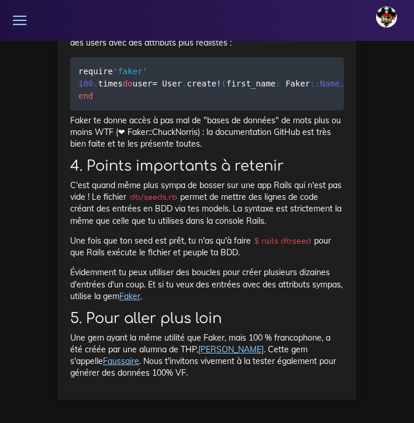
scroll to position [19430, 0]
